Goal: Obtain resource: Download file/media

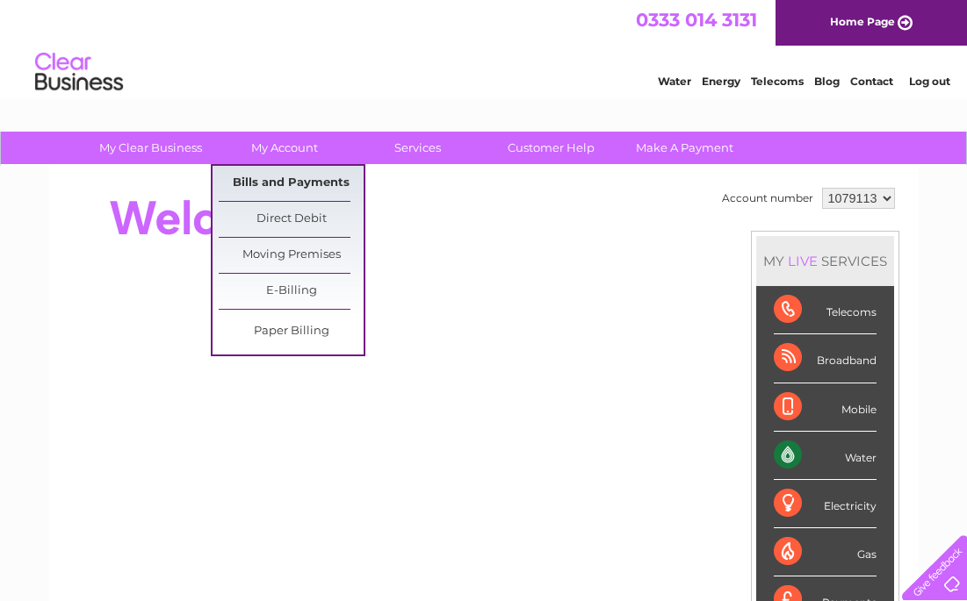
click at [296, 185] on link "Bills and Payments" at bounding box center [291, 183] width 145 height 35
click at [277, 187] on link "Bills and Payments" at bounding box center [291, 183] width 145 height 35
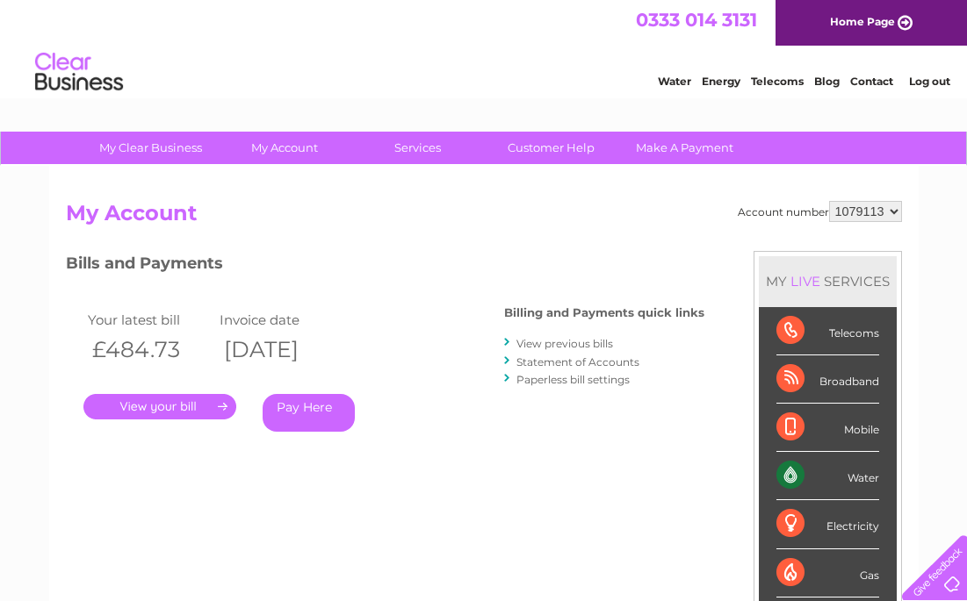
click at [185, 412] on link "." at bounding box center [159, 406] width 153 height 25
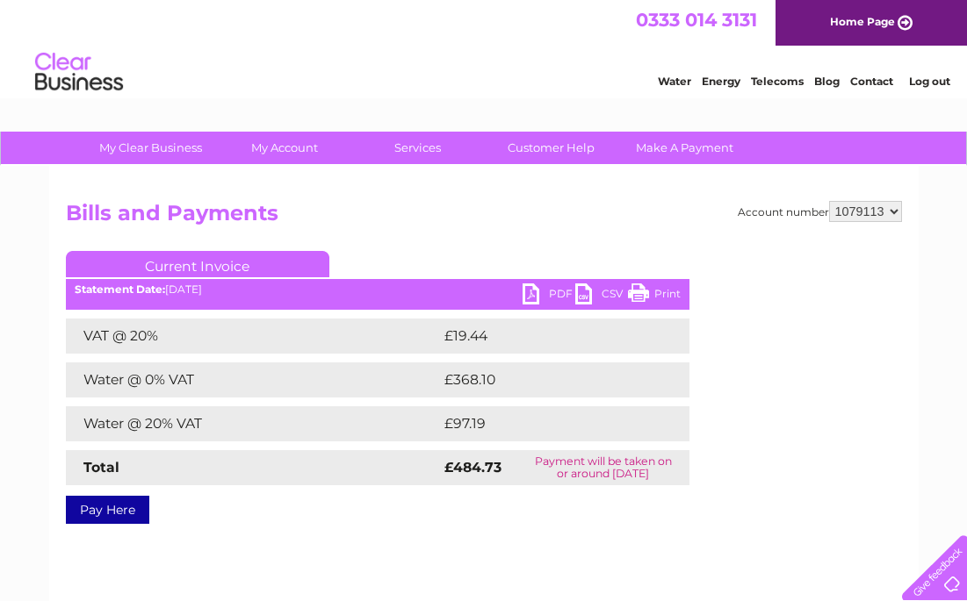
click at [544, 297] on link "PDF" at bounding box center [548, 296] width 53 height 25
select select "1080016"
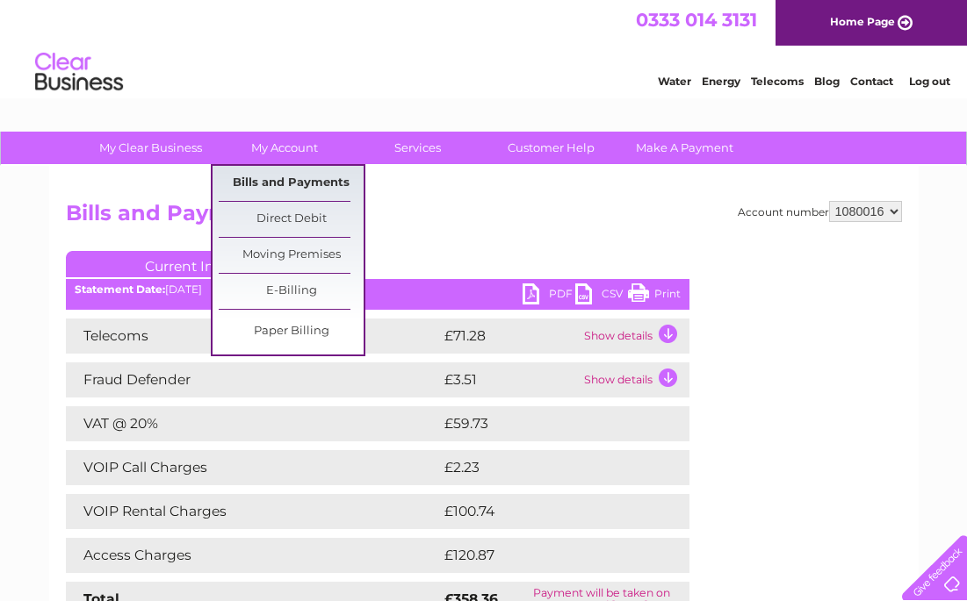
click at [290, 186] on link "Bills and Payments" at bounding box center [291, 183] width 145 height 35
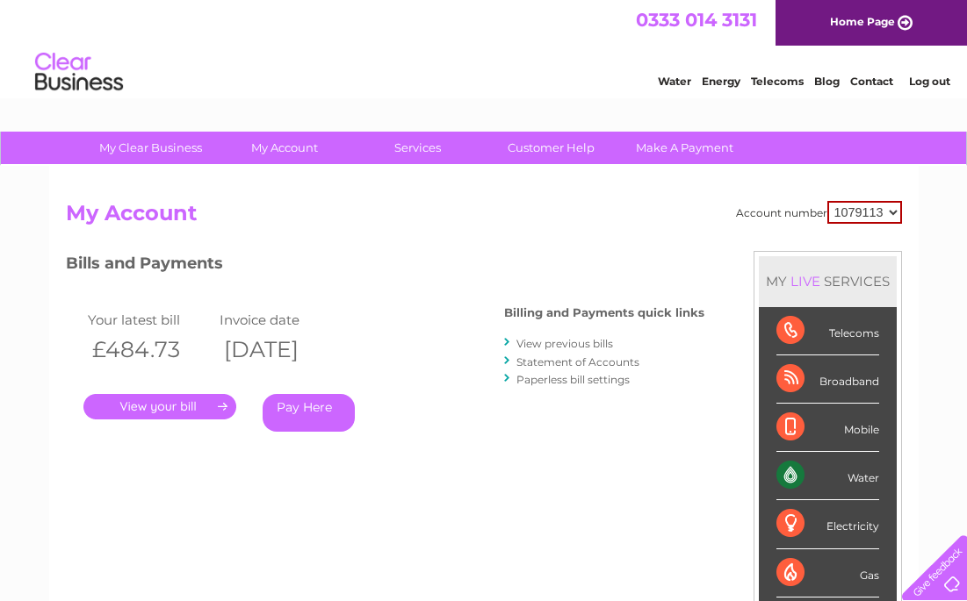
click at [181, 410] on link "." at bounding box center [159, 406] width 153 height 25
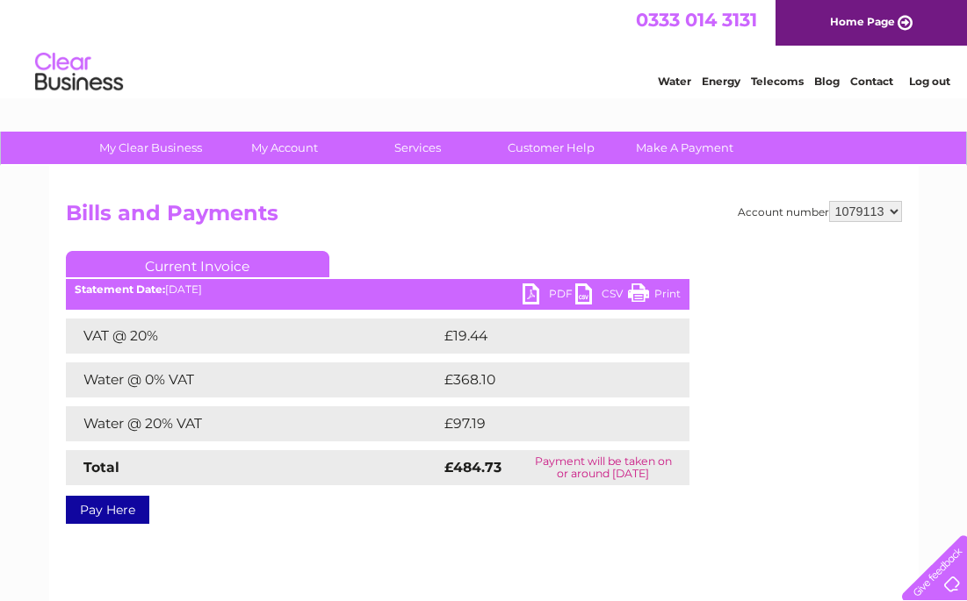
select select "1080016"
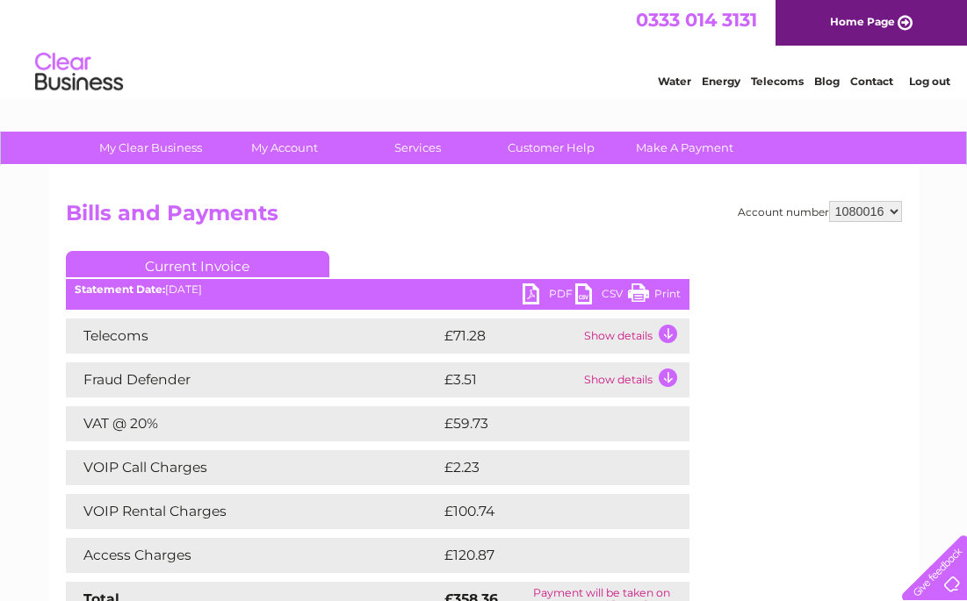
click at [538, 296] on link "PDF" at bounding box center [548, 296] width 53 height 25
